Goal: Transaction & Acquisition: Purchase product/service

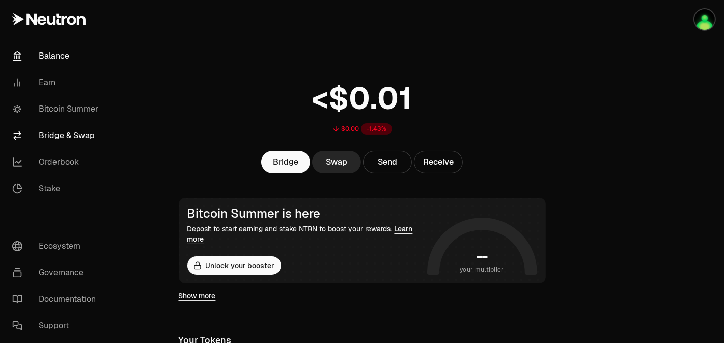
click at [84, 137] on link "Bridge & Swap" at bounding box center [57, 135] width 106 height 26
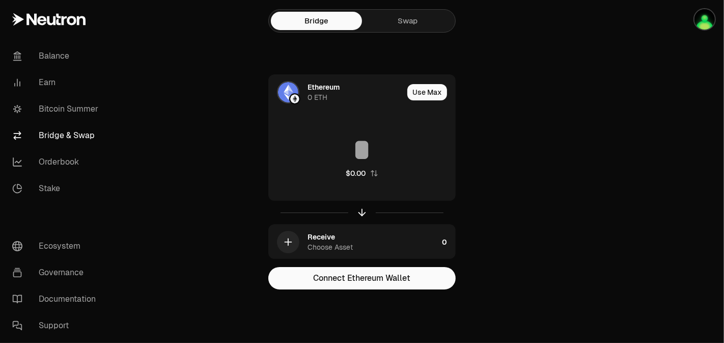
click at [406, 21] on link "Swap" at bounding box center [407, 21] width 91 height 18
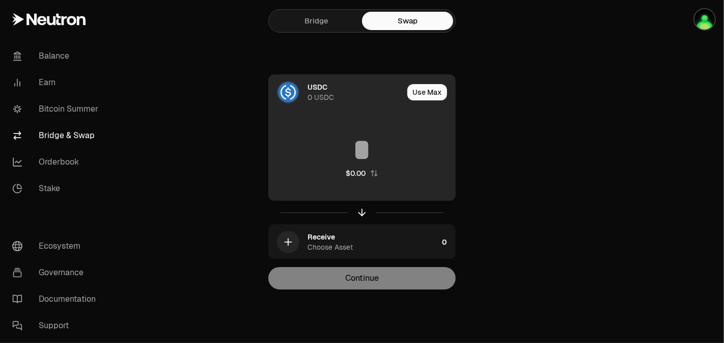
click at [317, 90] on div "USDC" at bounding box center [318, 87] width 20 height 10
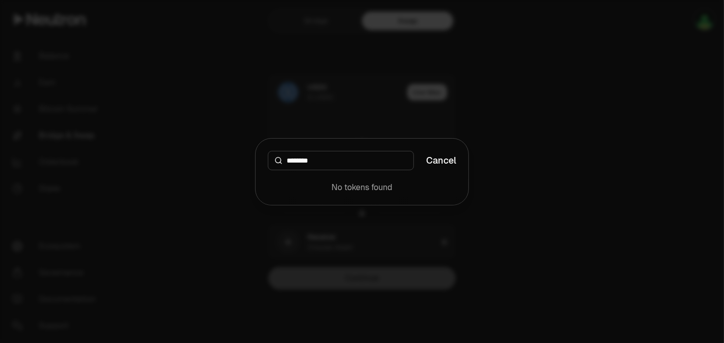
type input "********"
click at [444, 158] on button "Cancel" at bounding box center [441, 160] width 30 height 14
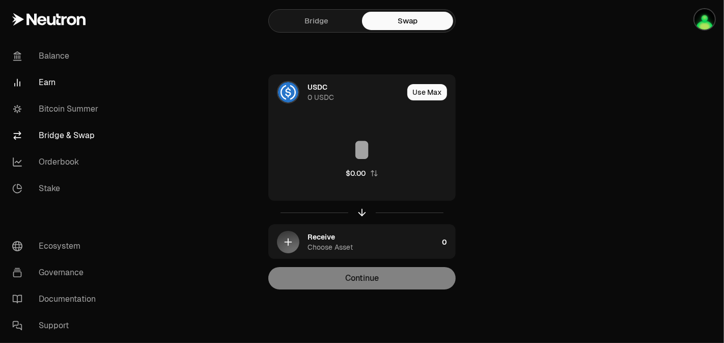
click at [46, 84] on link "Earn" at bounding box center [57, 82] width 106 height 26
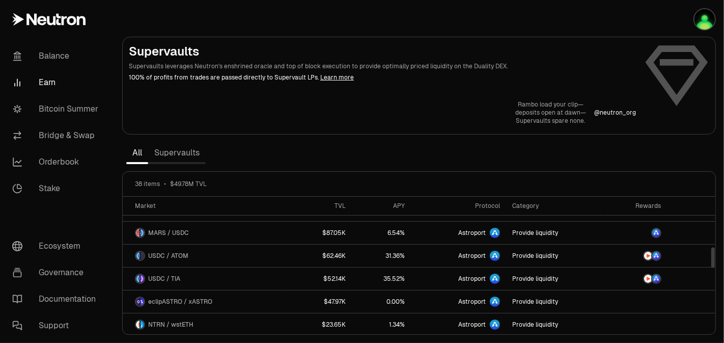
scroll to position [340, 0]
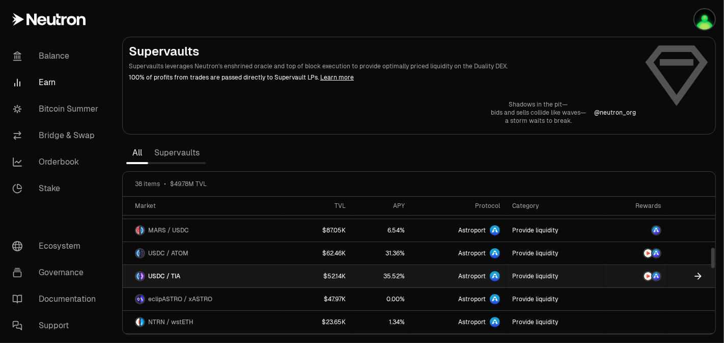
click at [475, 277] on span "Astroport" at bounding box center [471, 276] width 27 height 8
